Goal: Find contact information: Find contact information

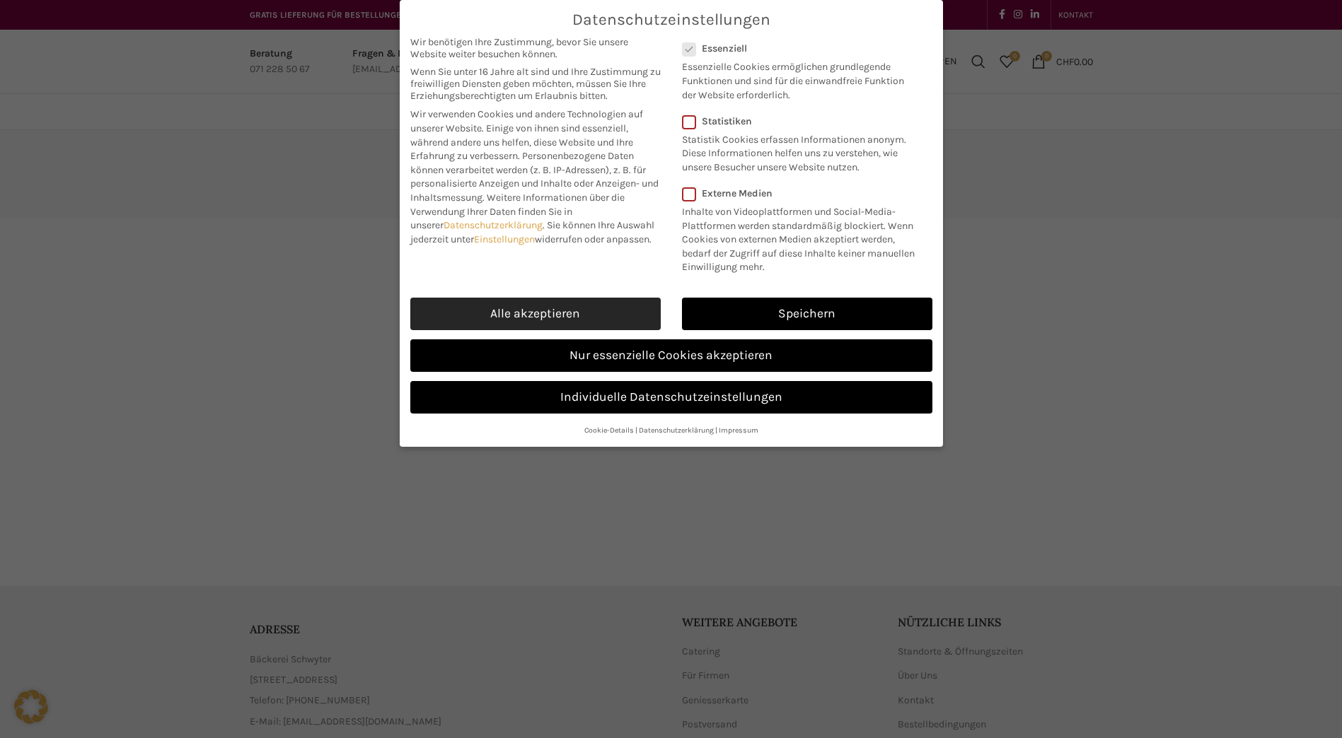
click at [518, 309] on link "Alle akzeptieren" at bounding box center [535, 314] width 250 height 33
checkbox input "true"
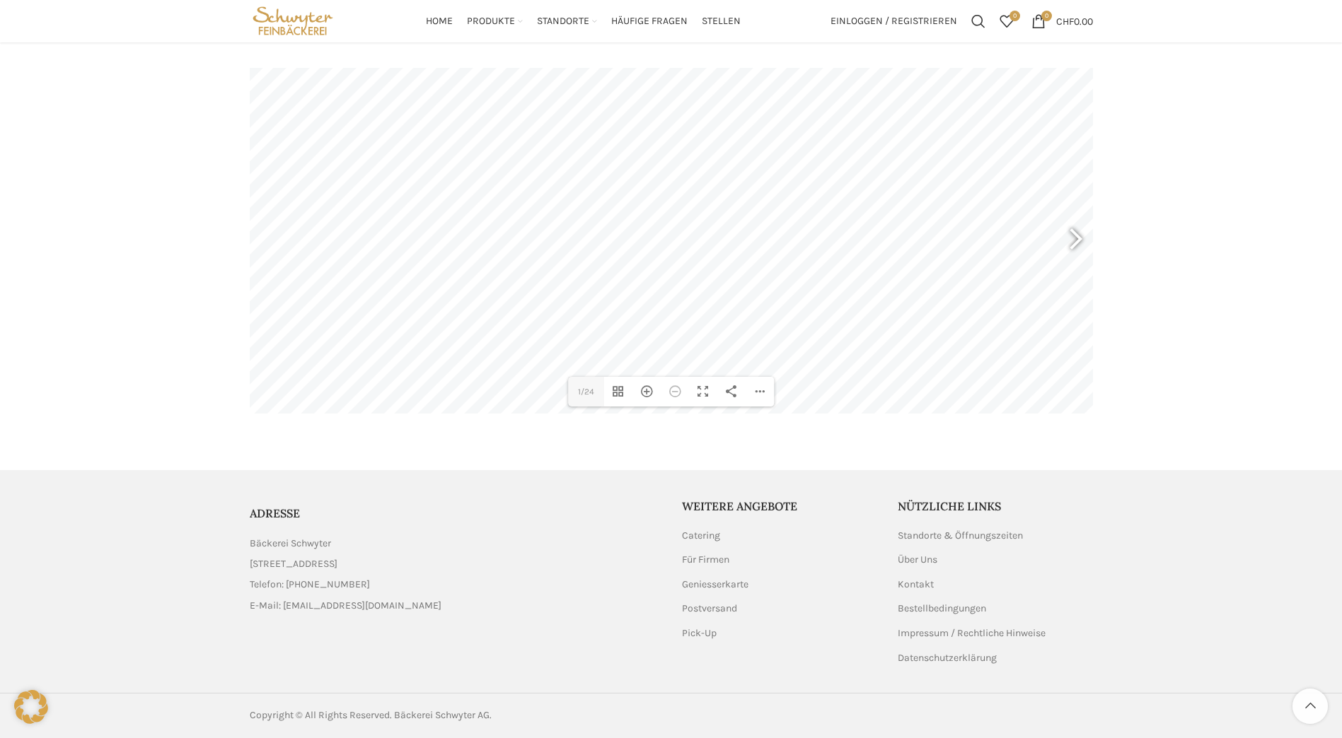
scroll to position [193, 0]
click at [705, 538] on link "Catering" at bounding box center [702, 536] width 40 height 14
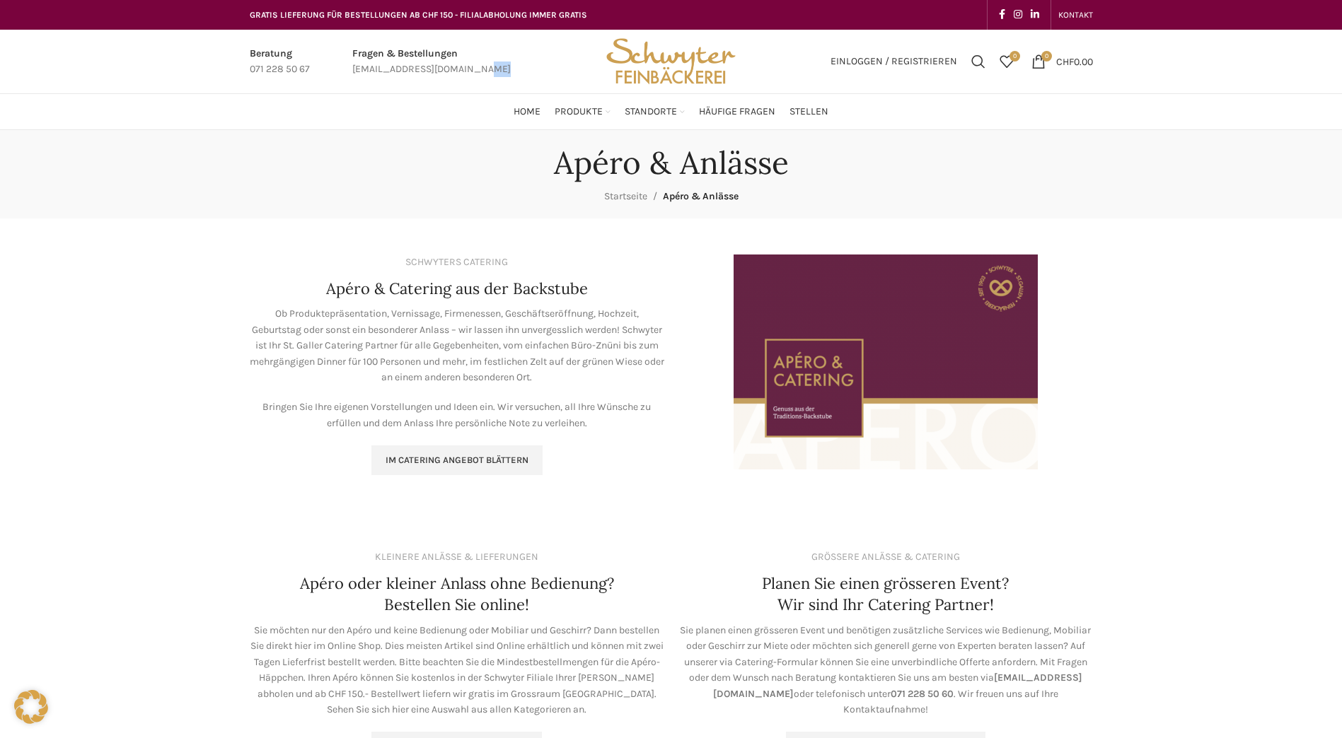
drag, startPoint x: 487, startPoint y: 69, endPoint x: 364, endPoint y: 70, distance: 123.8
click at [364, 71] on div "Fragen & Bestellungen bestellungen@schwyter.com" at bounding box center [431, 62] width 173 height 32
click at [449, 71] on link "Infobox link" at bounding box center [431, 62] width 158 height 32
click at [426, 69] on link "Infobox link" at bounding box center [431, 62] width 158 height 32
click at [446, 68] on link "Infobox link" at bounding box center [431, 62] width 158 height 32
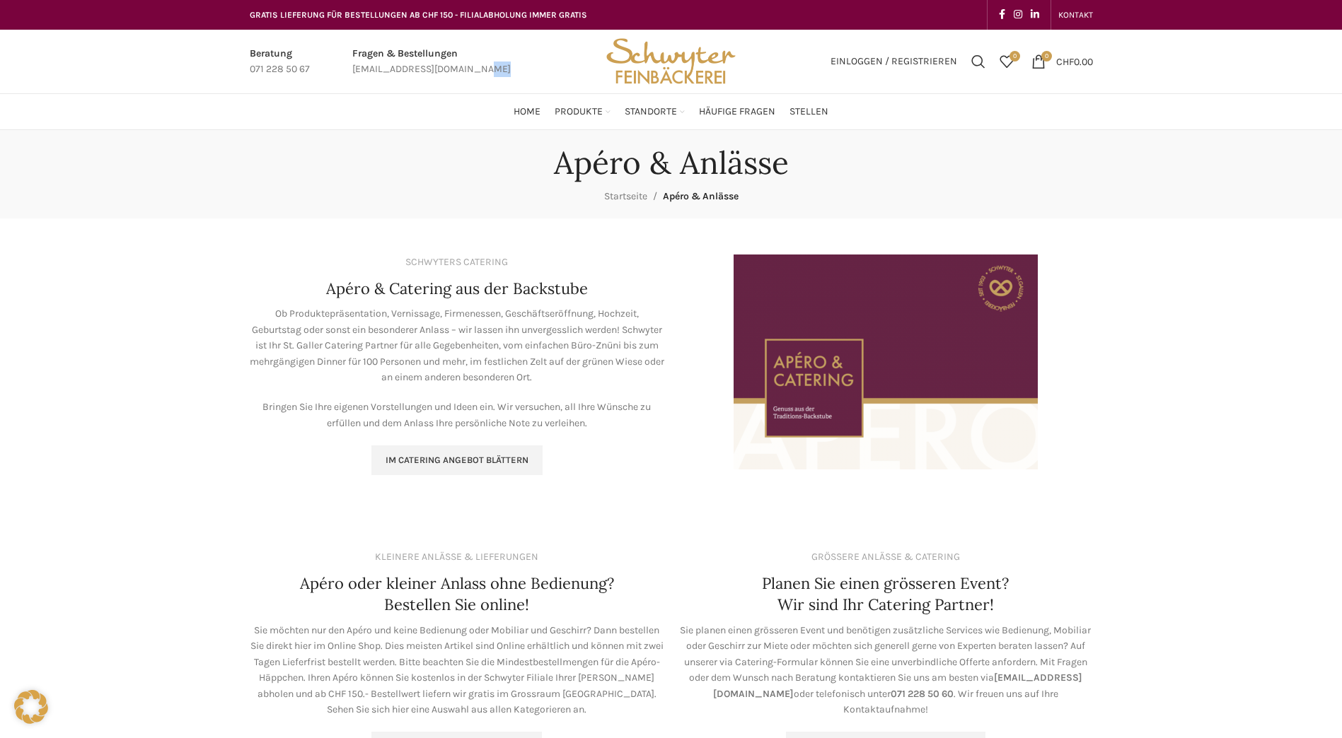
click at [446, 68] on link "Infobox link" at bounding box center [431, 62] width 158 height 32
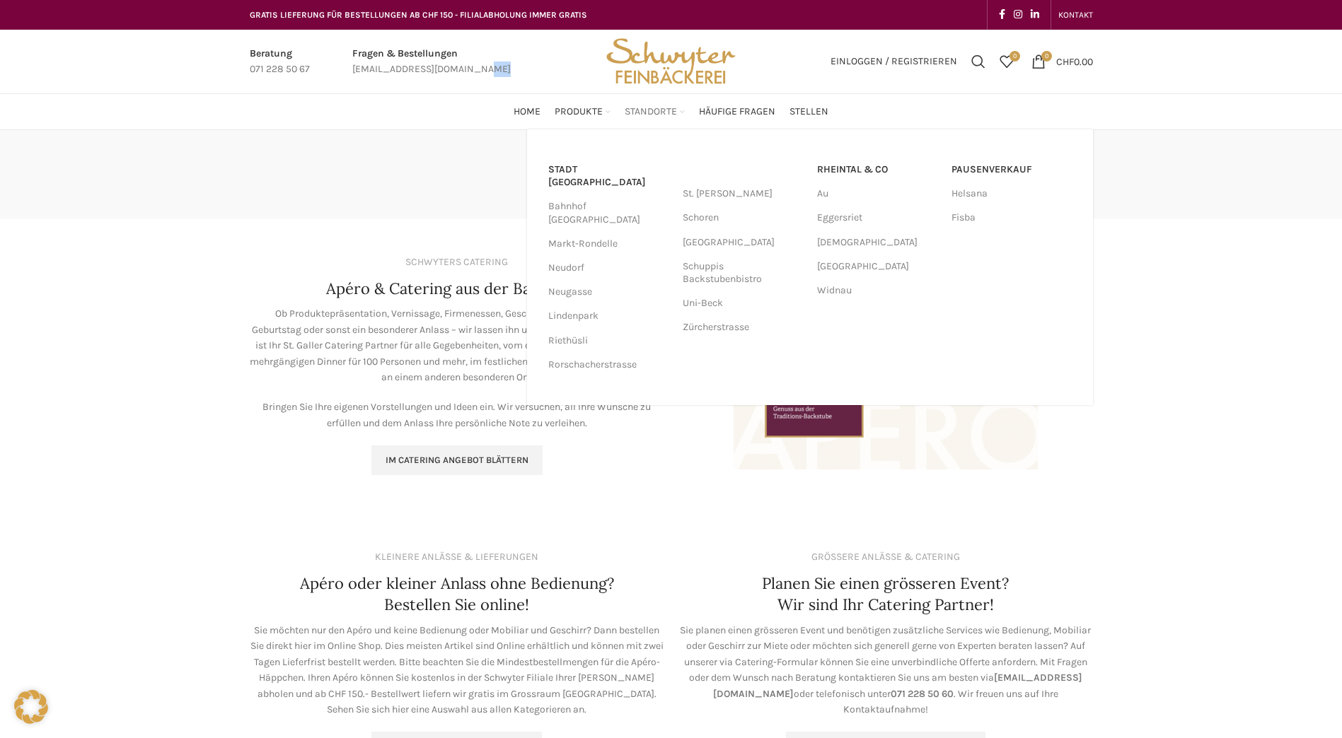
click at [661, 111] on span "Standorte" at bounding box center [651, 111] width 52 height 13
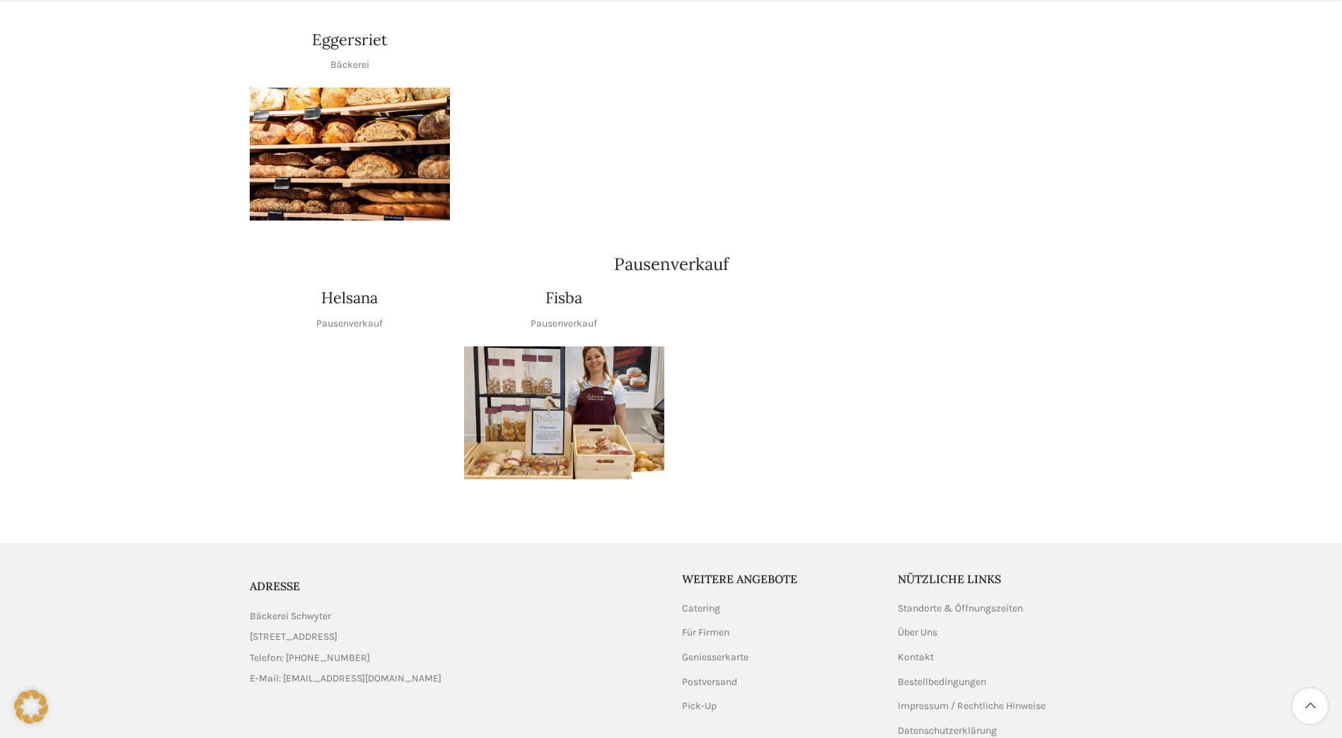
scroll to position [1581, 0]
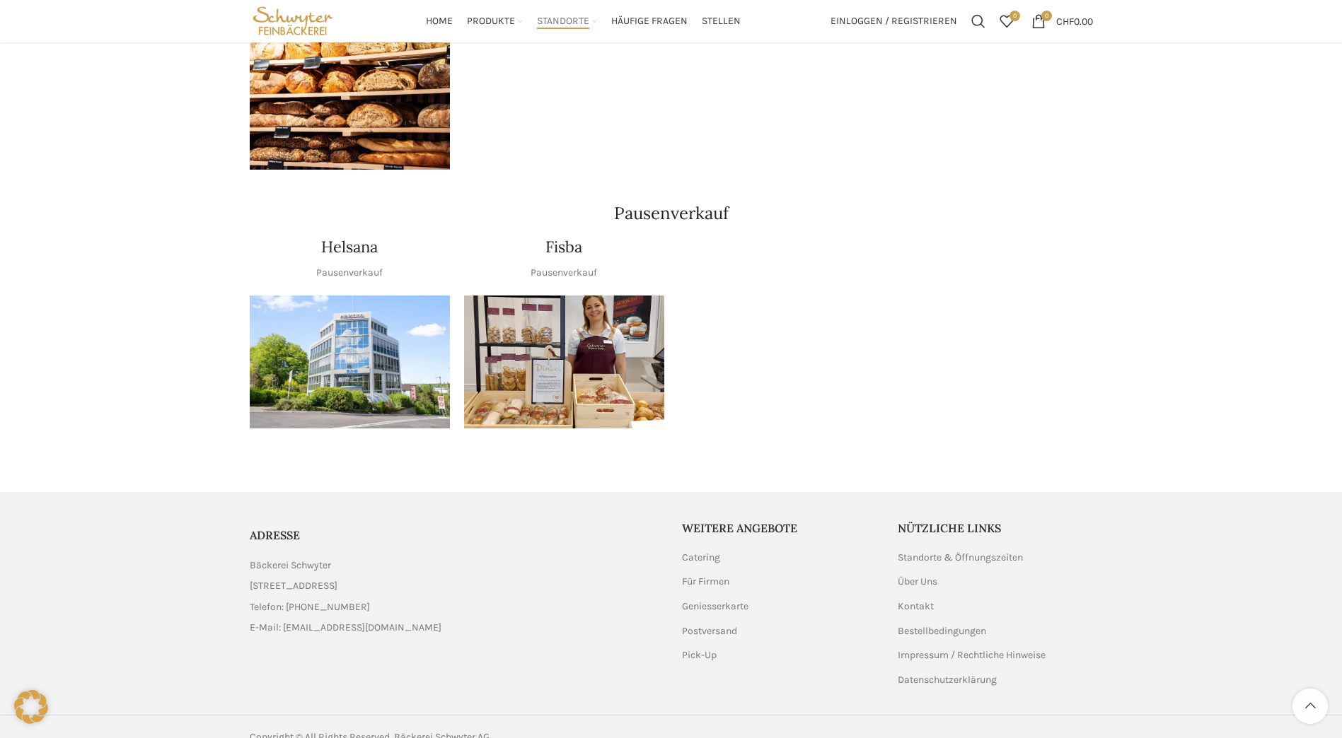
drag, startPoint x: 417, startPoint y: 605, endPoint x: 284, endPoint y: 604, distance: 133.0
click at [284, 620] on li "E-Mail: [EMAIL_ADDRESS][DOMAIN_NAME]" at bounding box center [455, 628] width 411 height 16
copy span "[EMAIL_ADDRESS][DOMAIN_NAME]"
